Goal: Check status: Check status

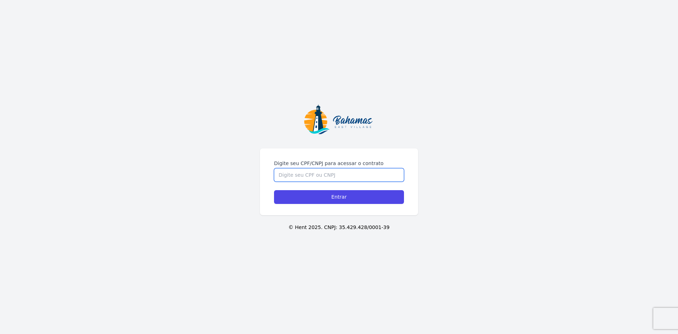
click at [335, 169] on input "Digite seu CPF/CNPJ para acessar o contrato" at bounding box center [339, 174] width 130 height 13
type input "01905193718"
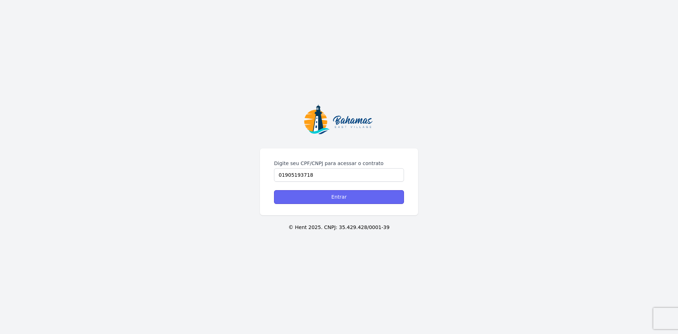
click at [339, 196] on input "Entrar" at bounding box center [339, 197] width 130 height 14
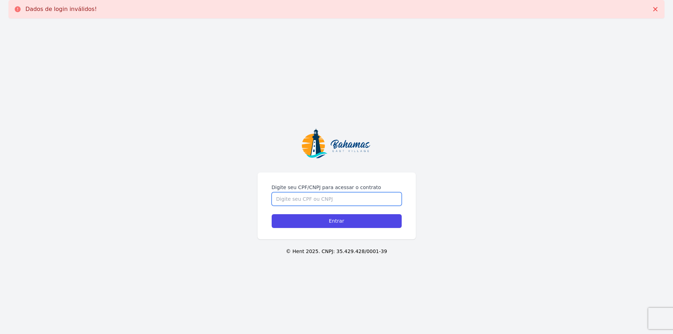
click at [337, 198] on input "Digite seu CPF/CNPJ para acessar o contrato" at bounding box center [337, 198] width 130 height 13
type input "52322440191"
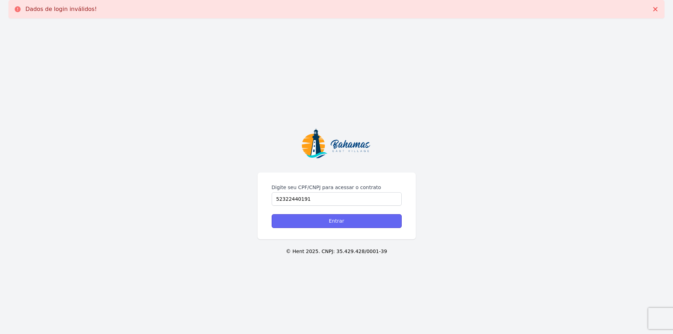
click at [339, 222] on input "Entrar" at bounding box center [337, 221] width 130 height 14
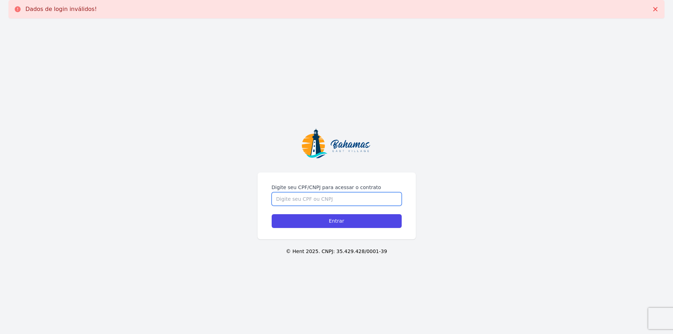
click at [339, 200] on input "Digite seu CPF/CNPJ para acessar o contrato" at bounding box center [337, 198] width 130 height 13
type input "01905193718"
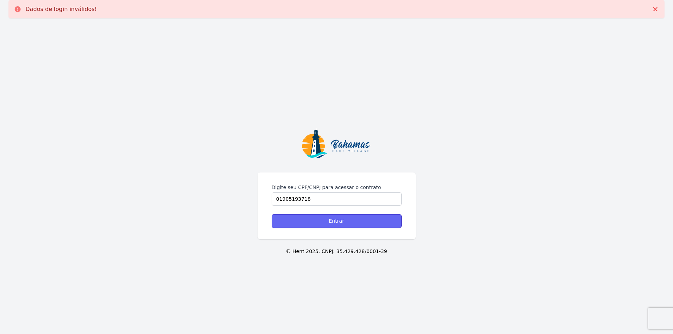
click at [341, 222] on input "Entrar" at bounding box center [337, 221] width 130 height 14
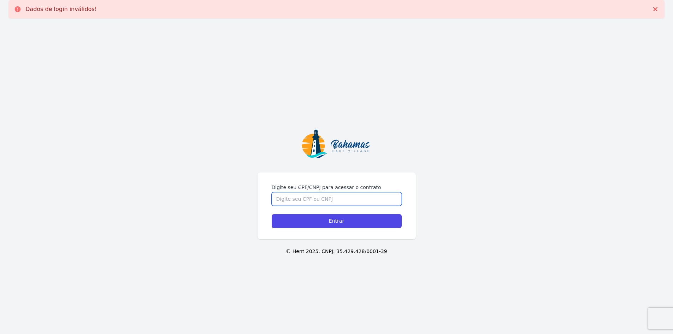
click at [331, 197] on input "Digite seu CPF/CNPJ para acessar o contrato" at bounding box center [337, 198] width 130 height 13
type input "019.051.937-18"
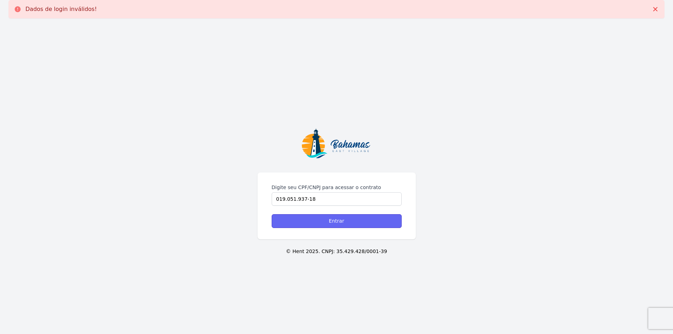
click at [337, 223] on input "Entrar" at bounding box center [337, 221] width 130 height 14
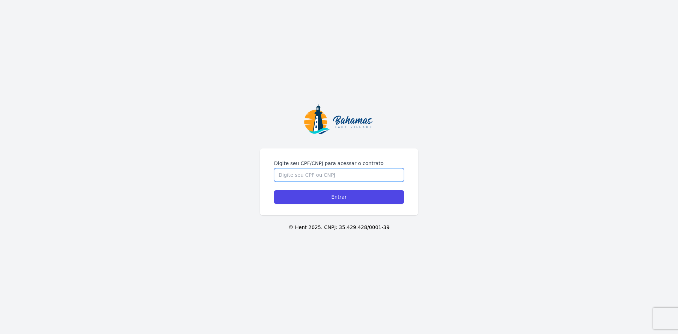
click at [329, 171] on input "Digite seu CPF/CNPJ para acessar o contrato" at bounding box center [339, 174] width 130 height 13
type input "01905193718"
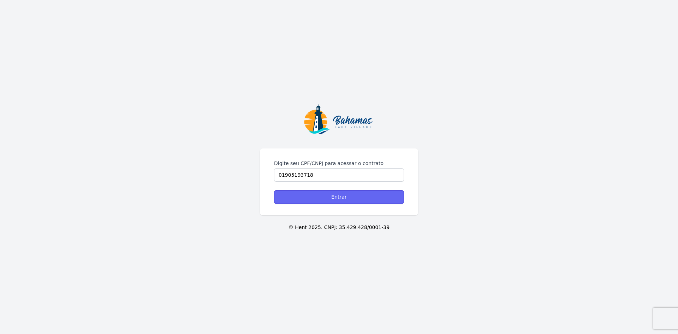
click at [341, 199] on input "Entrar" at bounding box center [339, 197] width 130 height 14
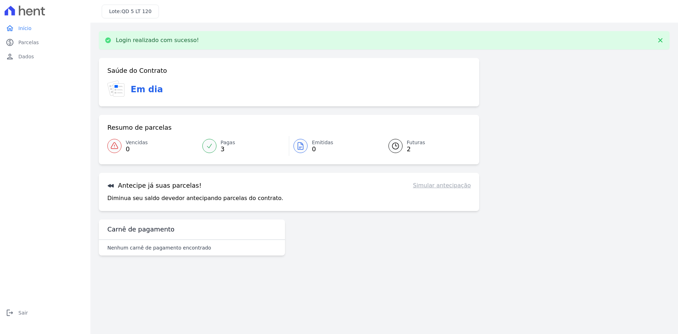
click at [416, 141] on span "Futuras" at bounding box center [416, 142] width 18 height 7
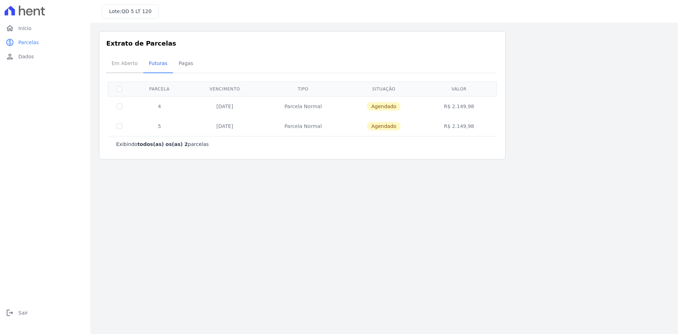
click at [118, 60] on span "Em Aberto" at bounding box center [124, 63] width 35 height 14
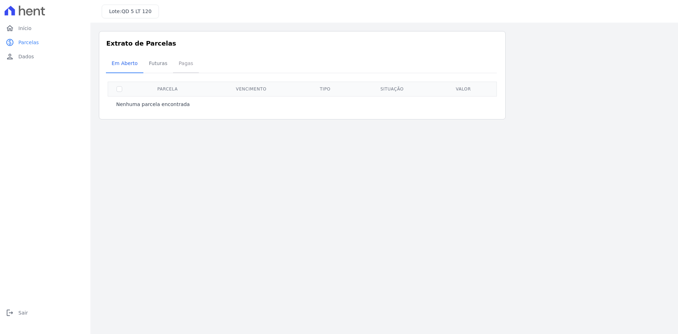
click at [183, 60] on span "Pagas" at bounding box center [185, 63] width 23 height 14
